Goal: Answer question/provide support

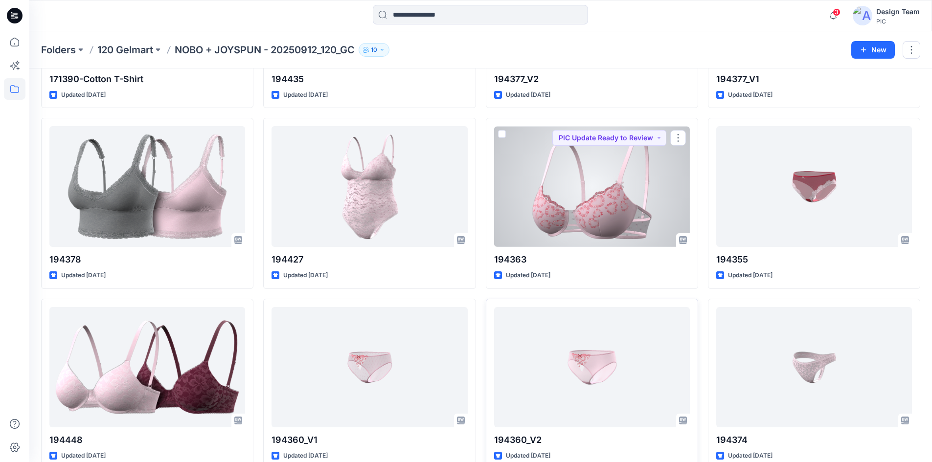
scroll to position [1309, 0]
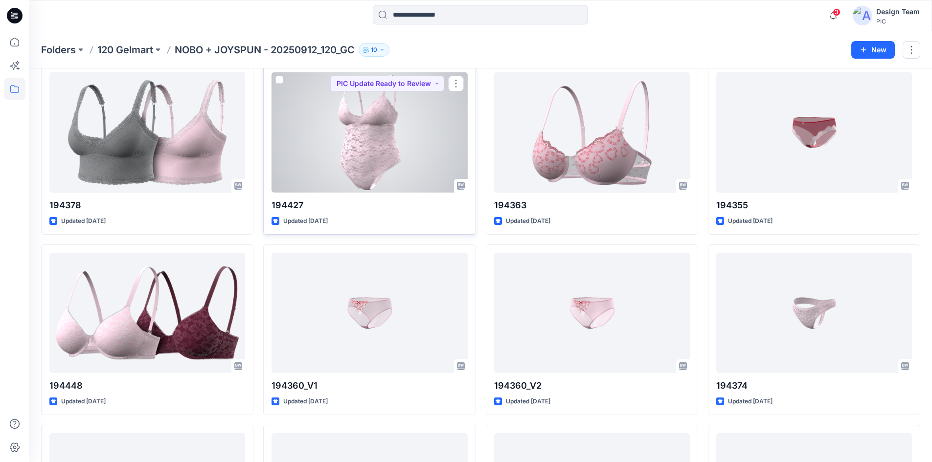
click at [350, 142] on div at bounding box center [369, 132] width 196 height 121
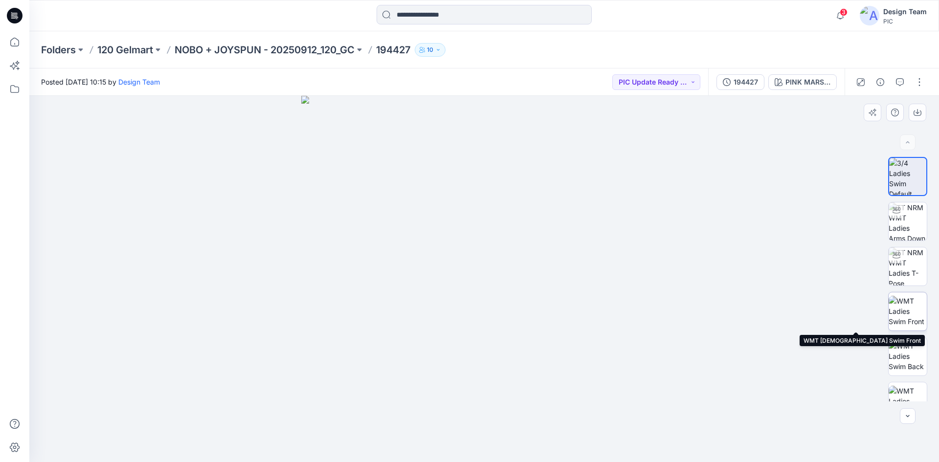
click at [910, 312] on img at bounding box center [907, 311] width 38 height 31
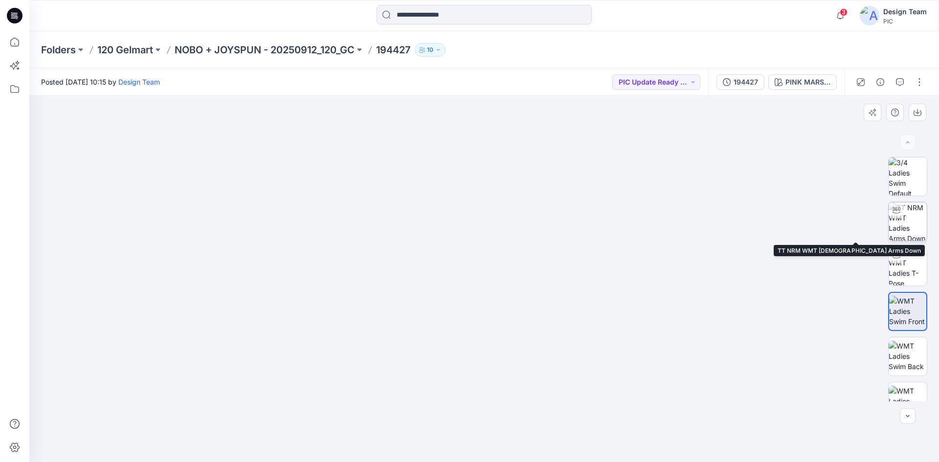
click at [907, 228] on img at bounding box center [907, 221] width 38 height 38
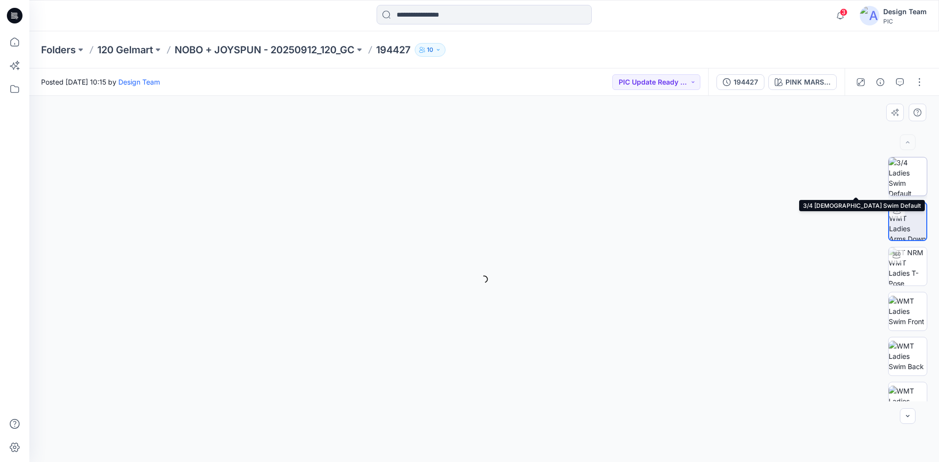
click at [906, 178] on img at bounding box center [907, 176] width 38 height 38
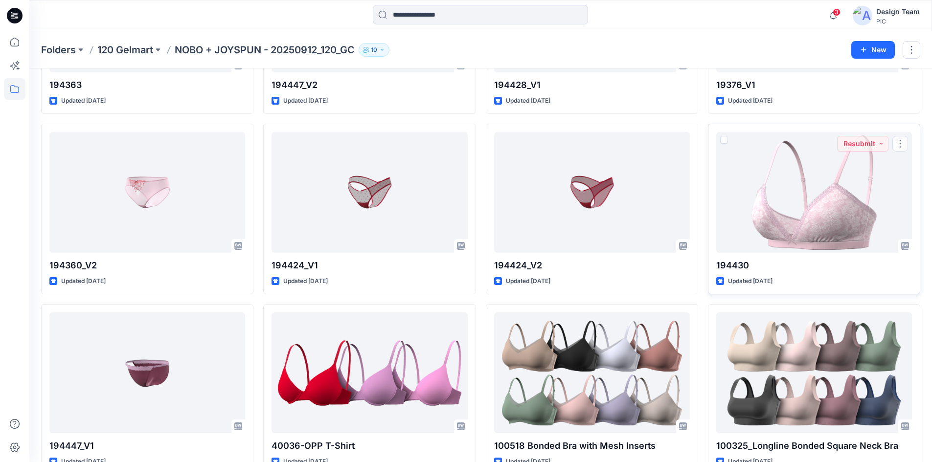
scroll to position [1968, 0]
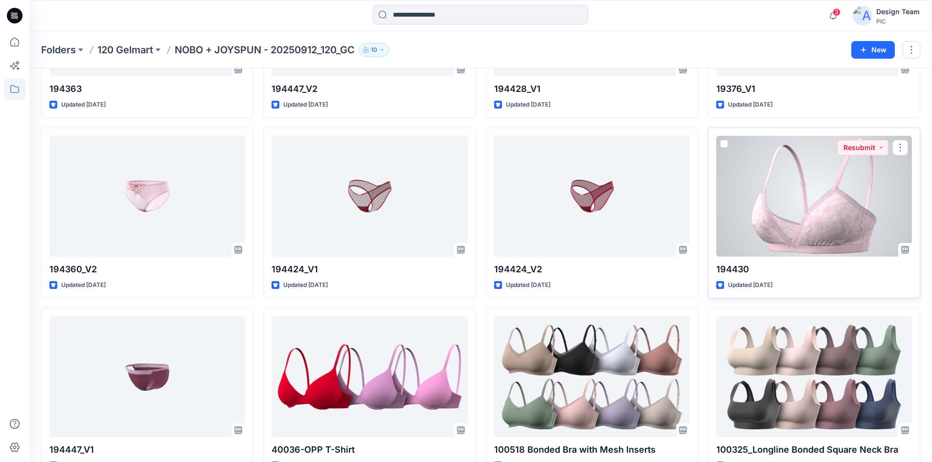
click at [810, 192] on div at bounding box center [814, 196] width 196 height 121
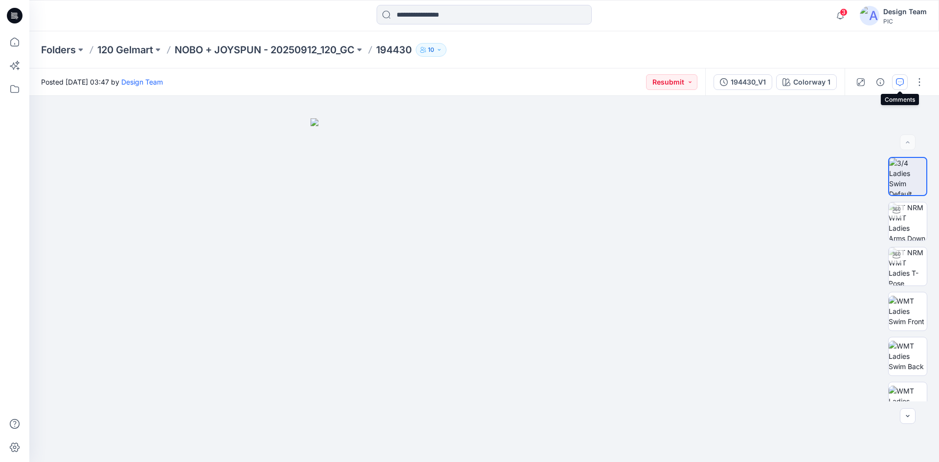
click at [905, 80] on button "button" at bounding box center [900, 82] width 16 height 16
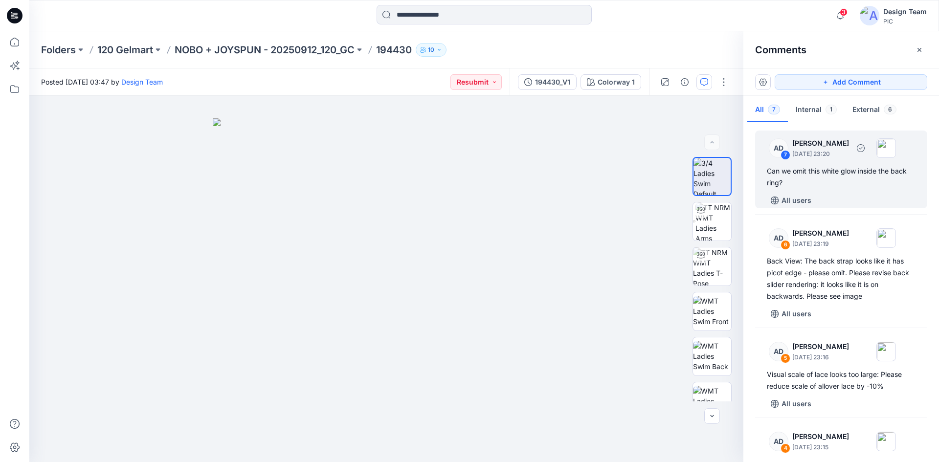
click at [785, 155] on div "7" at bounding box center [785, 155] width 10 height 10
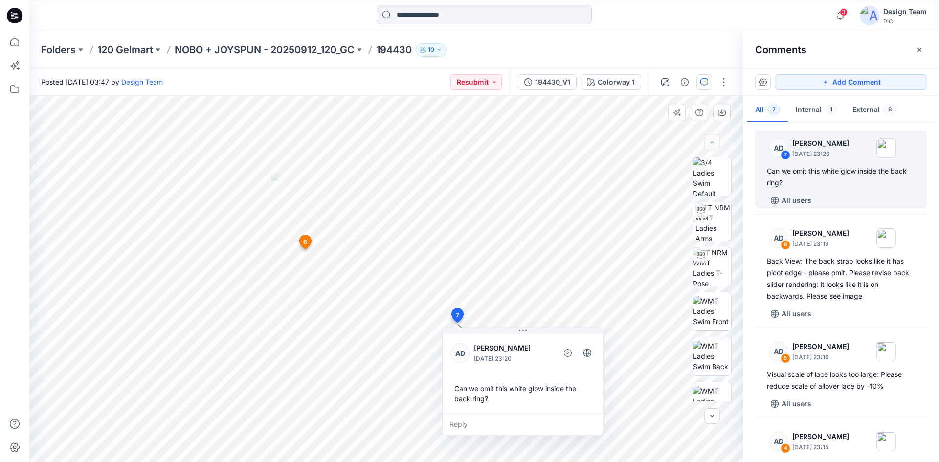
click at [308, 241] on icon at bounding box center [305, 242] width 12 height 14
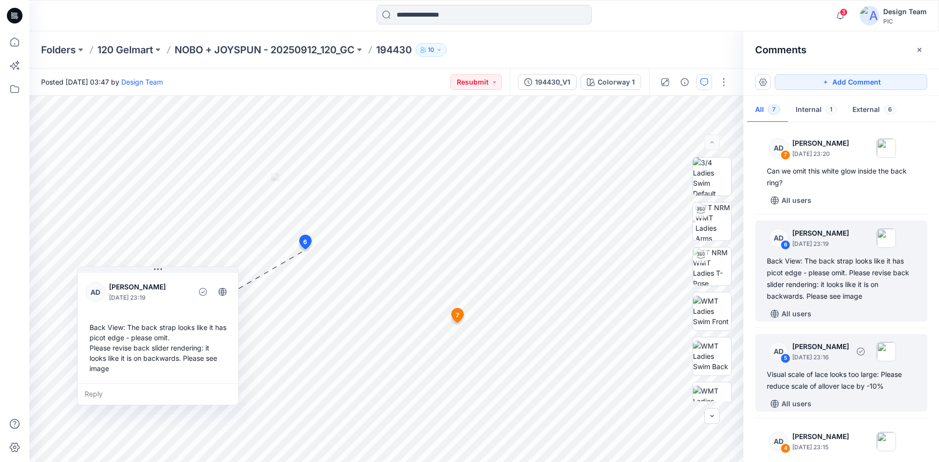
click at [854, 378] on div "Visual scale of lace looks too large: Please reduce scale of allover lace by -1…" at bounding box center [841, 380] width 149 height 23
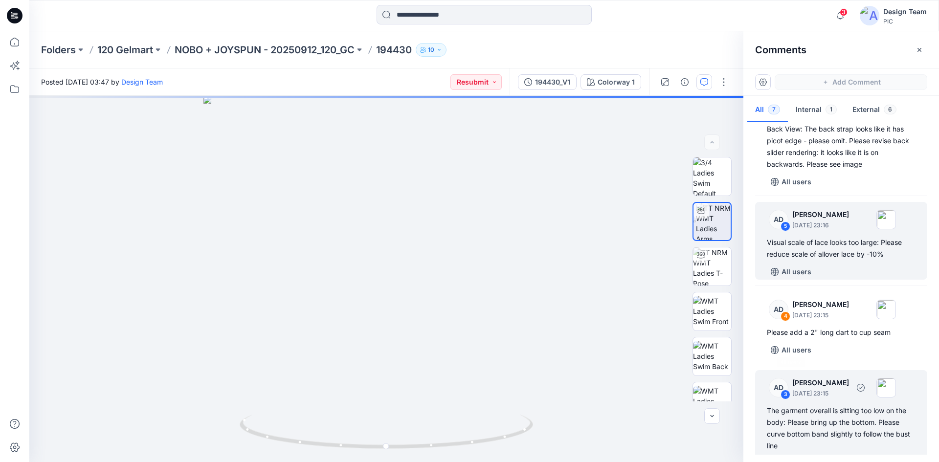
scroll to position [147, 0]
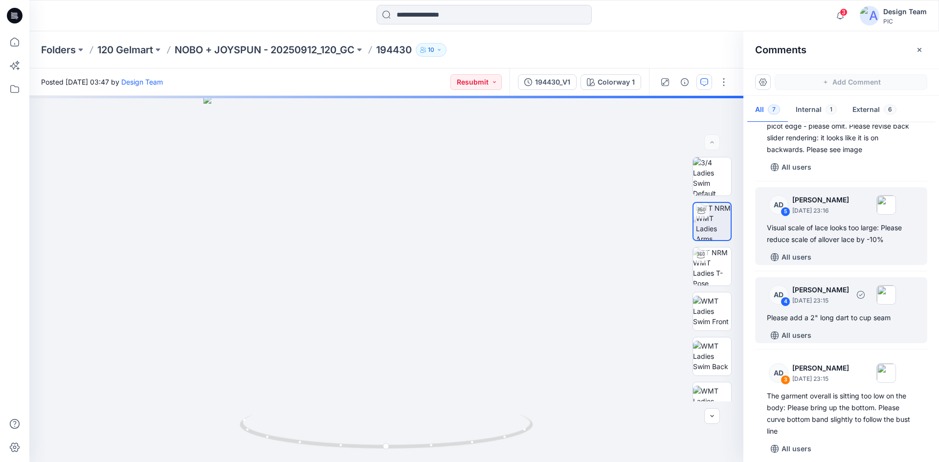
click at [845, 321] on div "Please add a 2" long dart to cup seam" at bounding box center [841, 318] width 149 height 12
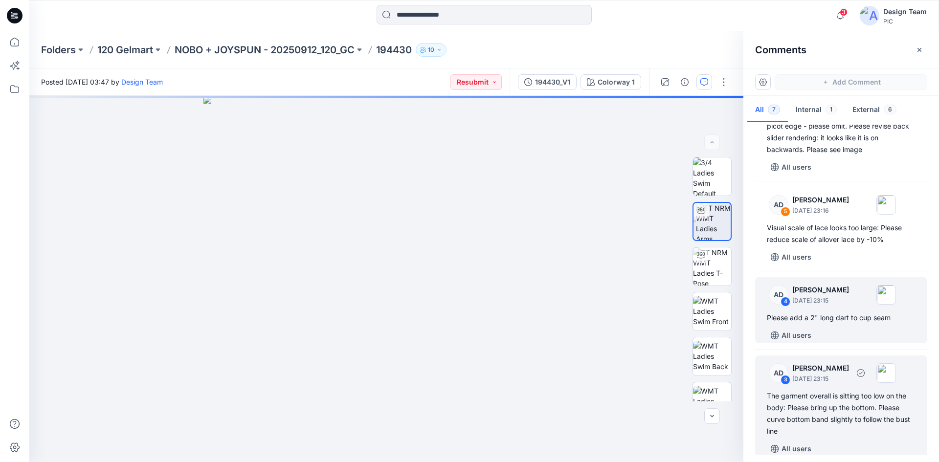
click at [836, 419] on div "The garment overall is sitting too low on the body: Please bring up the bottom.…" at bounding box center [841, 413] width 149 height 47
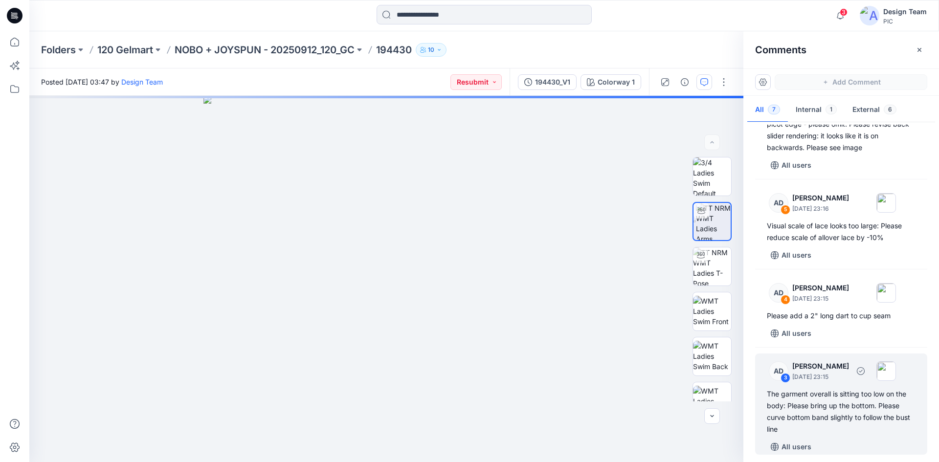
click at [841, 406] on div "The garment overall is sitting too low on the body: Please bring up the bottom.…" at bounding box center [841, 411] width 149 height 47
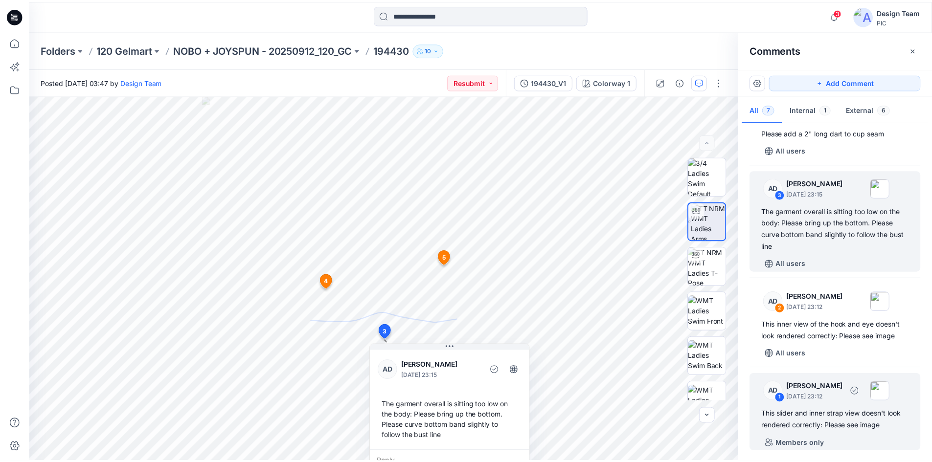
scroll to position [334, 0]
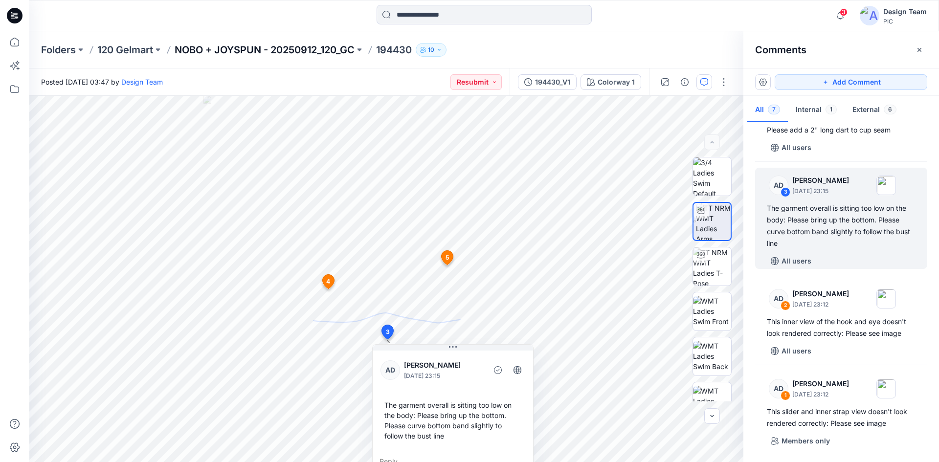
click at [293, 47] on p "NOBO + JOYSPUN - 20250912_120_GC" at bounding box center [265, 50] width 180 height 14
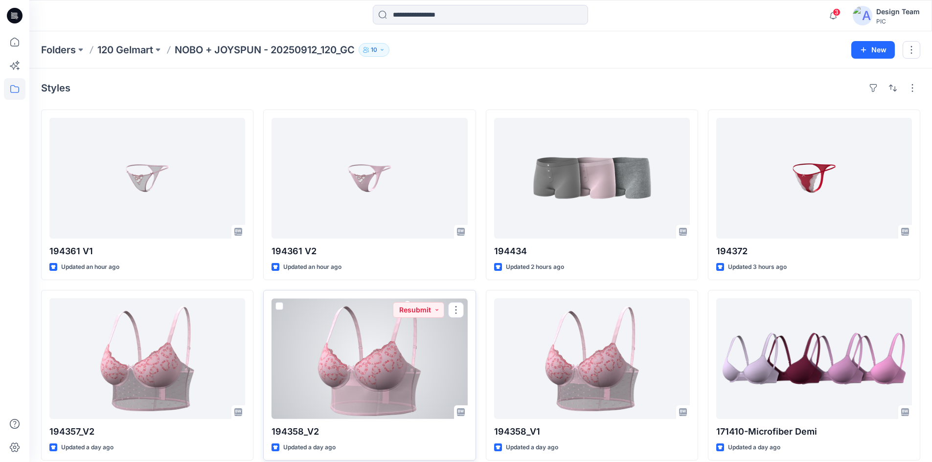
click at [365, 355] on div at bounding box center [369, 358] width 196 height 121
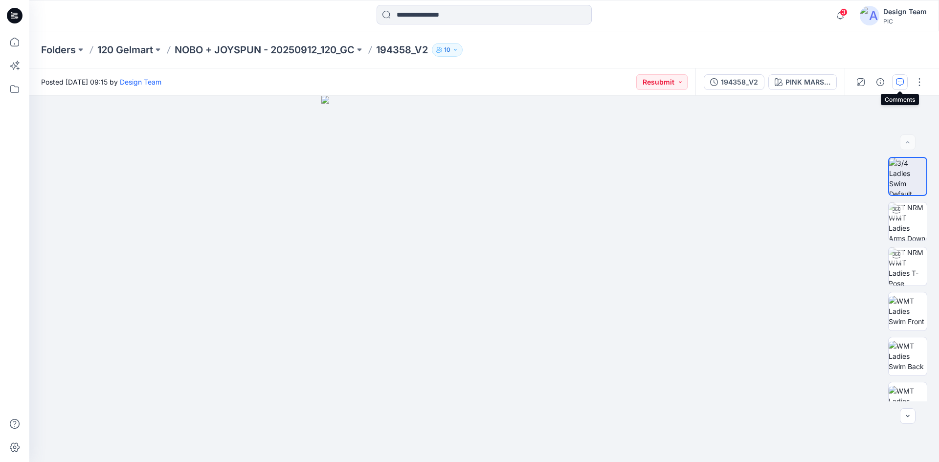
click at [897, 84] on icon "button" at bounding box center [900, 82] width 8 height 8
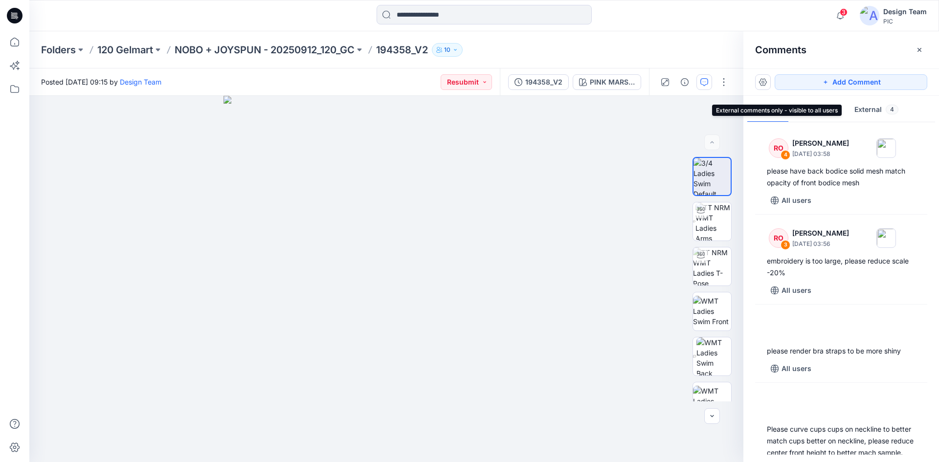
click at [885, 102] on button "External 4" at bounding box center [876, 110] width 60 height 25
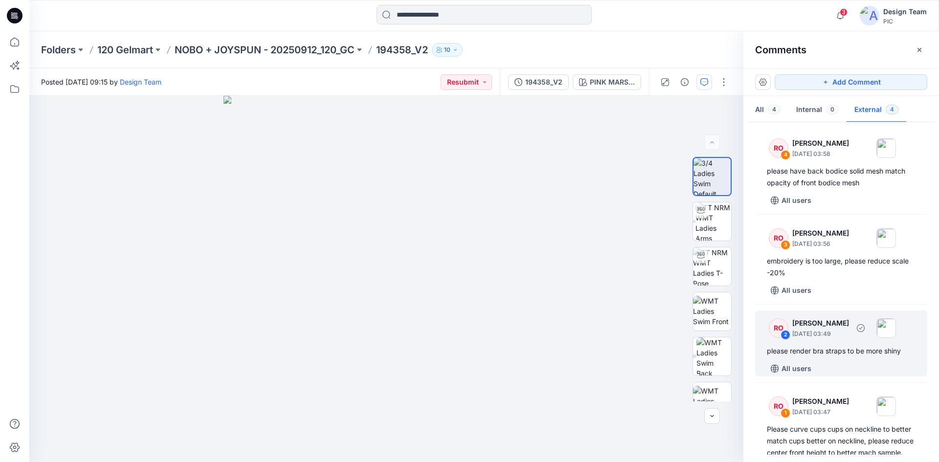
click at [847, 349] on div "please render bra straps to be more shiny" at bounding box center [841, 351] width 149 height 12
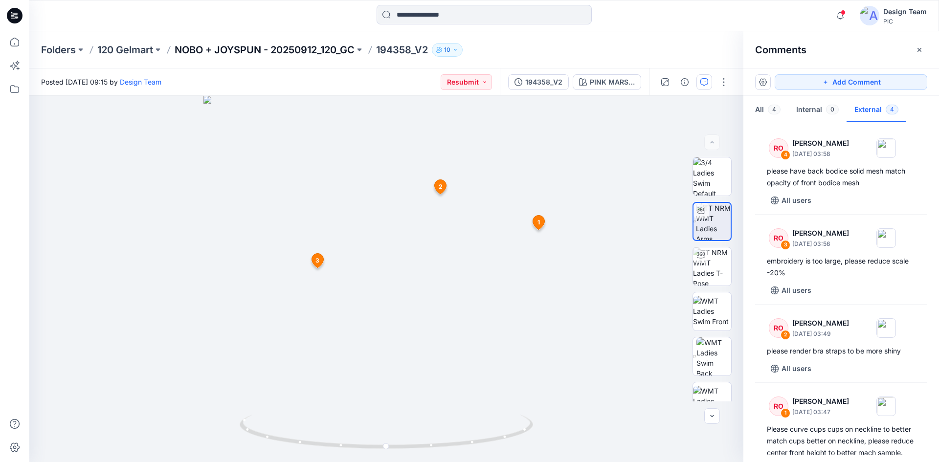
click at [324, 47] on p "NOBO + JOYSPUN - 20250912_120_GC" at bounding box center [265, 50] width 180 height 14
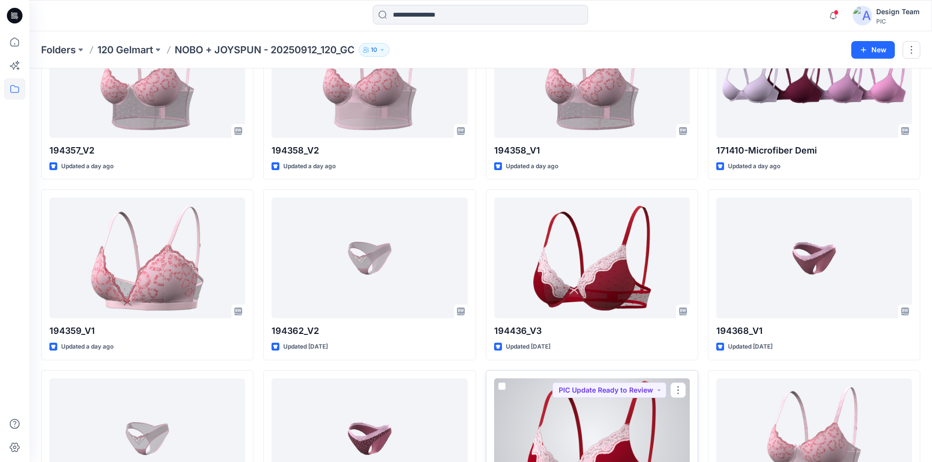
scroll to position [275, 0]
